Goal: Task Accomplishment & Management: Use online tool/utility

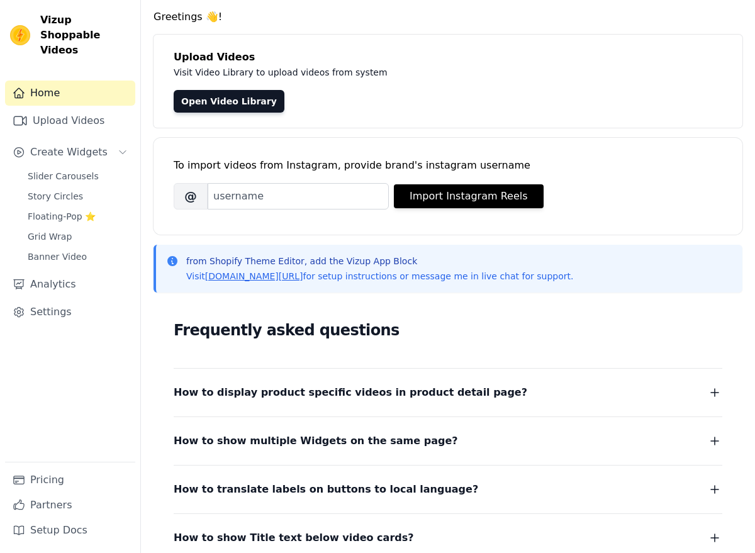
scroll to position [16, 0]
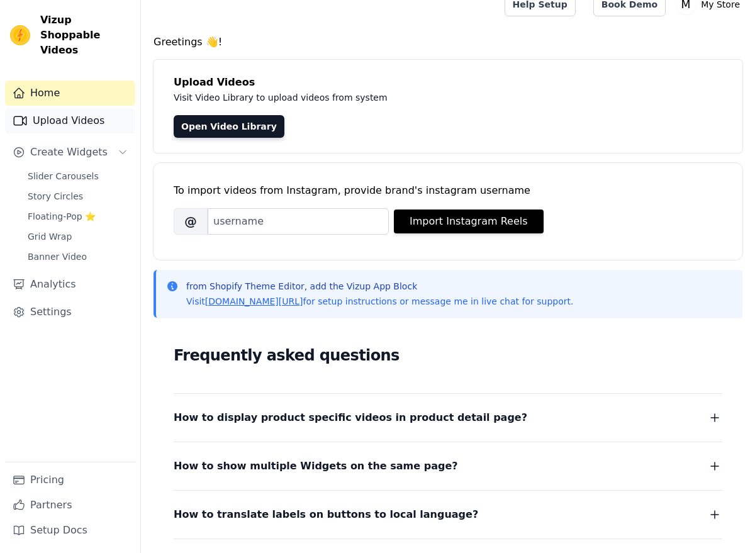
click at [53, 108] on link "Upload Videos" at bounding box center [70, 120] width 130 height 25
click at [93, 108] on link "Upload Videos" at bounding box center [70, 120] width 130 height 25
click at [98, 108] on link "Upload Videos" at bounding box center [70, 120] width 130 height 25
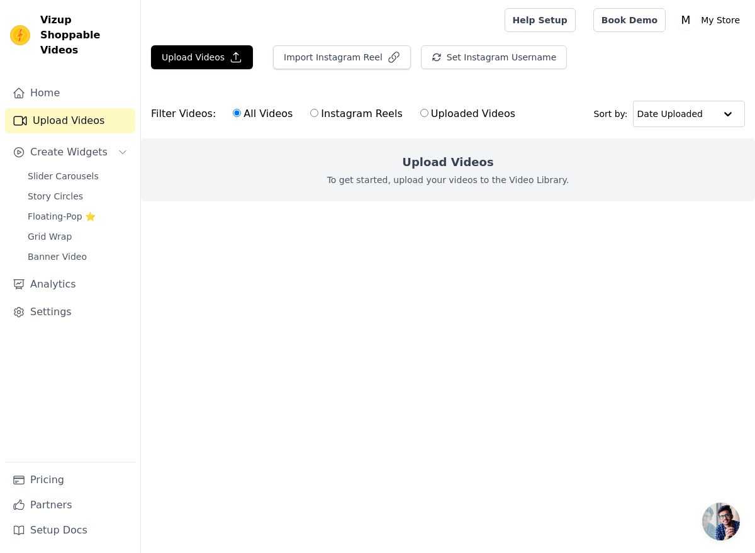
click at [444, 172] on div "Upload Videos To get started, upload your videos to the Video Library." at bounding box center [448, 169] width 614 height 63
click at [206, 63] on button "Upload Videos" at bounding box center [202, 57] width 102 height 24
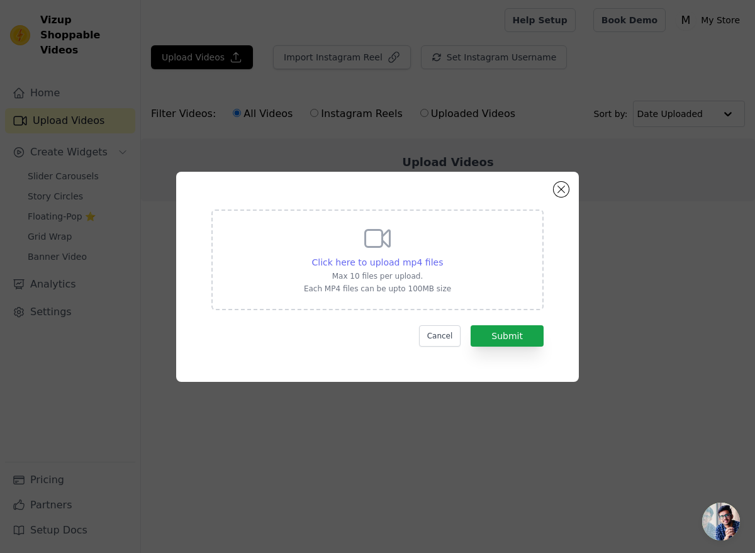
click at [388, 266] on span "Click here to upload mp4 files" at bounding box center [378, 262] width 132 height 10
click at [443, 256] on input "Click here to upload mp4 files Max 10 files per upload. Each MP4 files can be u…" at bounding box center [443, 256] width 1 height 1
type input "C:\fakepath\Layton Fragrance - The essence of modern elegance.mp4"
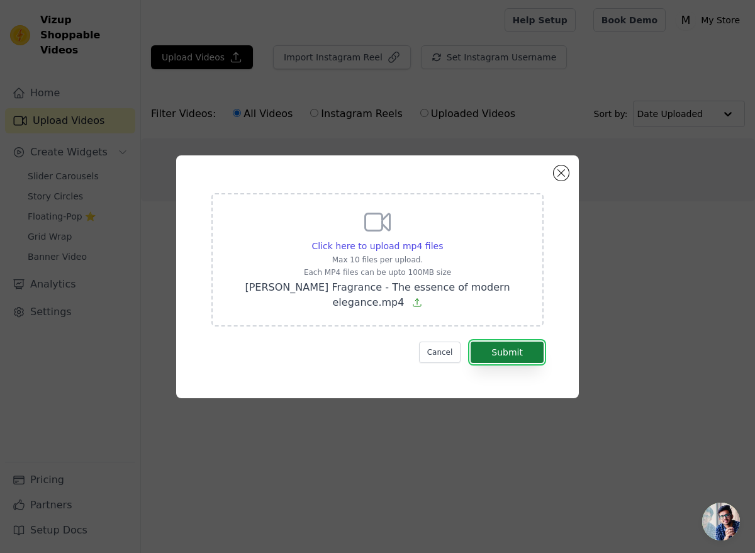
click at [511, 343] on button "Submit" at bounding box center [507, 352] width 73 height 21
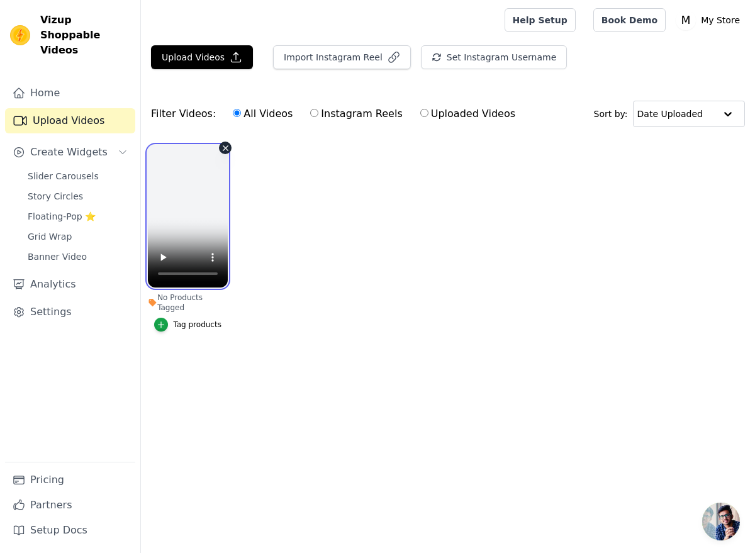
click at [196, 198] on video at bounding box center [188, 216] width 80 height 142
click at [76, 170] on span "Slider Carousels" at bounding box center [63, 176] width 71 height 13
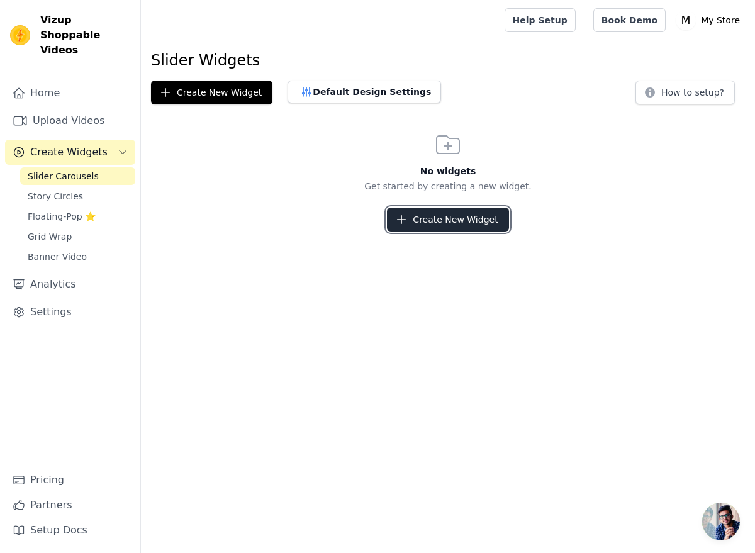
click at [426, 223] on button "Create New Widget" at bounding box center [447, 220] width 121 height 24
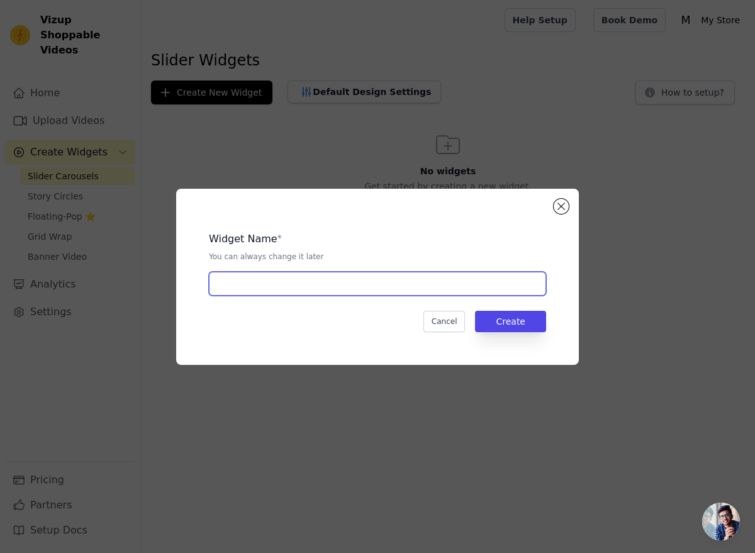
click at [420, 285] on input "text" at bounding box center [377, 284] width 337 height 24
type input "Slider"
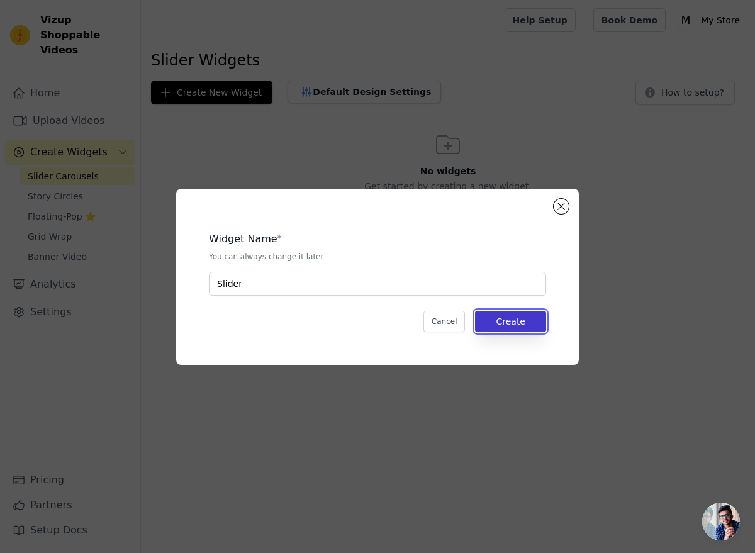
click at [521, 318] on button "Create" at bounding box center [510, 321] width 71 height 21
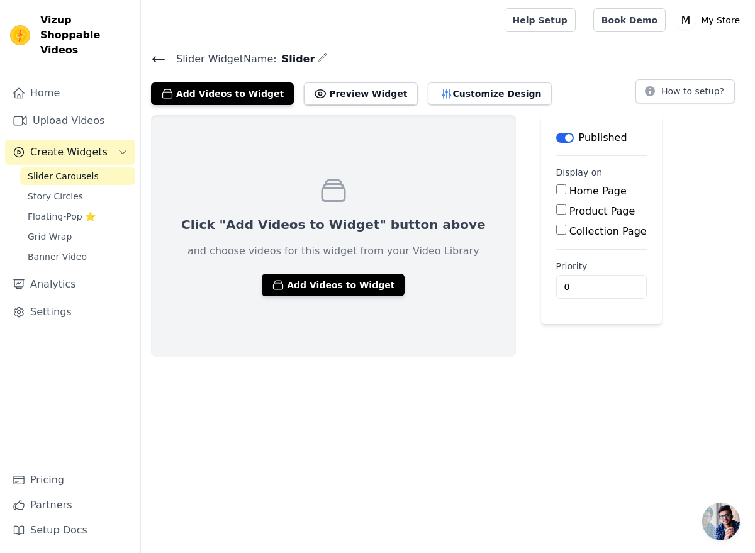
click at [570, 193] on label "Home Page" at bounding box center [598, 191] width 57 height 12
click at [556, 193] on input "Home Page" at bounding box center [561, 189] width 10 height 10
checkbox input "true"
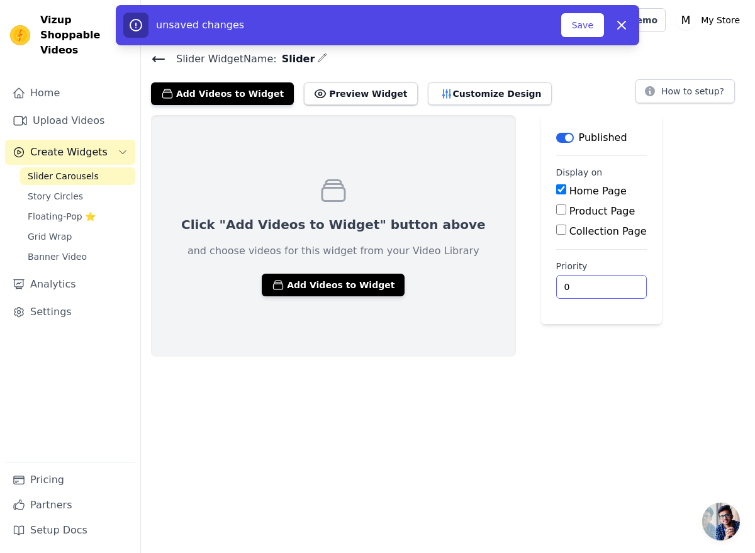
click at [556, 289] on input "0" at bounding box center [601, 287] width 91 height 24
type input "1"
click at [563, 357] on html "Vizup Shoppable Videos Home Upload Videos Create Widgets Slider Carousels Story…" at bounding box center [377, 178] width 755 height 357
click at [576, 21] on button "Save" at bounding box center [582, 25] width 43 height 24
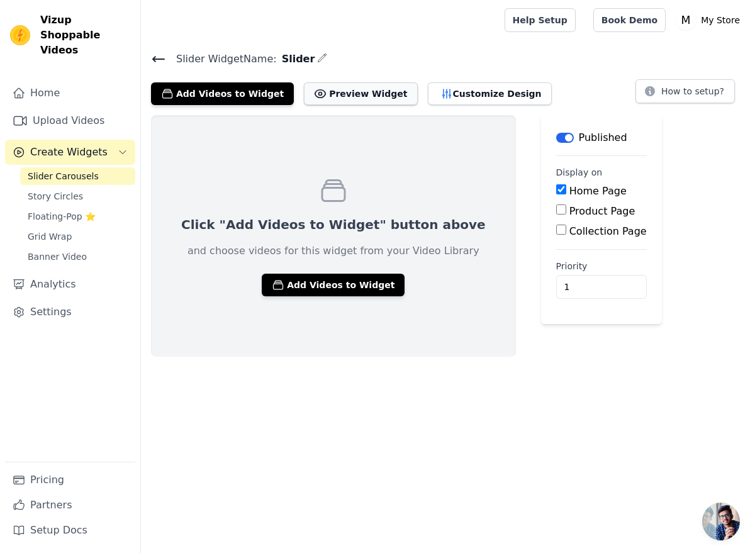
click at [332, 90] on button "Preview Widget" at bounding box center [360, 93] width 113 height 23
